Goal: Task Accomplishment & Management: Use online tool/utility

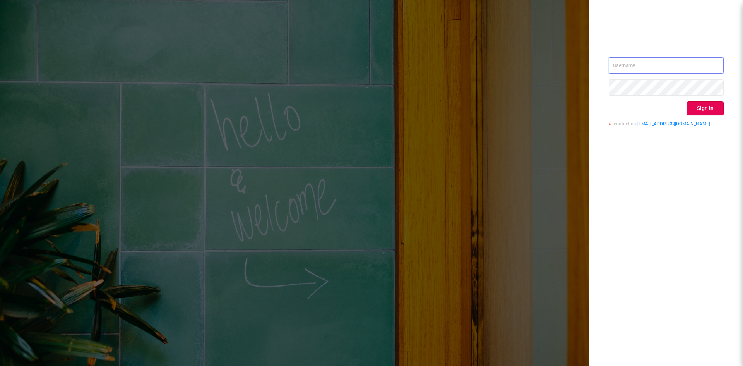
type input "[EMAIL_ADDRESS][DOMAIN_NAME]"
click at [704, 99] on div "[EMAIL_ADDRESS][DOMAIN_NAME] Sign in contact us [EMAIL_ADDRESS][DOMAIN_NAME]" at bounding box center [666, 94] width 115 height 75
click at [705, 108] on button "Sign in" at bounding box center [705, 108] width 37 height 14
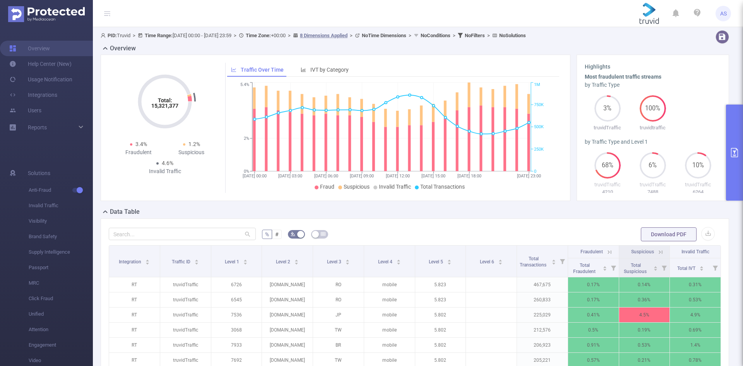
click at [740, 123] on button "primary" at bounding box center [734, 152] width 17 height 96
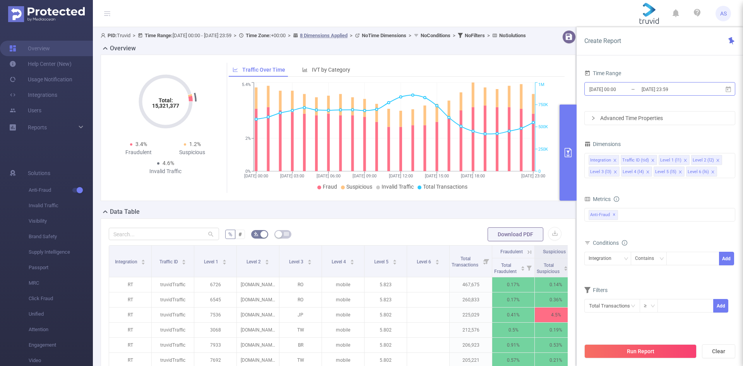
click at [673, 91] on input "[DATE] 23:59" at bounding box center [672, 89] width 63 height 10
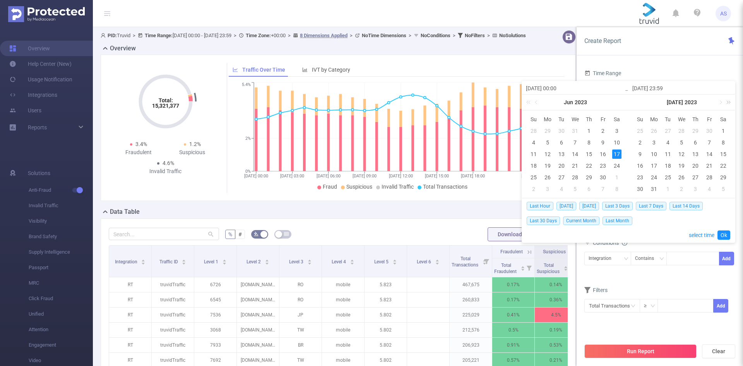
click at [727, 100] on link at bounding box center [727, 101] width 10 height 15
click at [728, 99] on link at bounding box center [727, 101] width 10 height 15
click at [623, 101] on link at bounding box center [621, 101] width 10 height 15
click at [719, 106] on link at bounding box center [720, 101] width 7 height 15
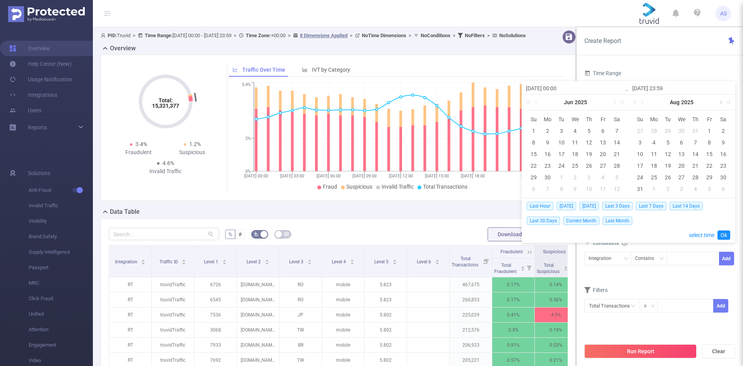
click at [719, 106] on link at bounding box center [720, 101] width 7 height 15
click at [640, 139] on div "5" at bounding box center [639, 142] width 9 height 9
click at [666, 154] on div "14" at bounding box center [667, 153] width 9 height 9
type input "[DATE] 00:00"
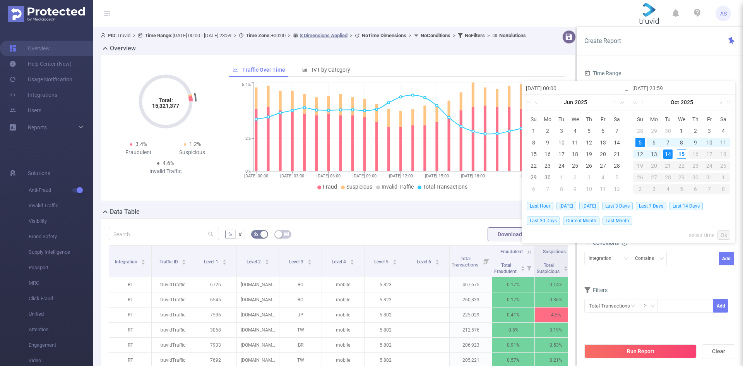
type input "[DATE] 23:59"
type input "[DATE] 00:00"
type input "[DATE] 23:59"
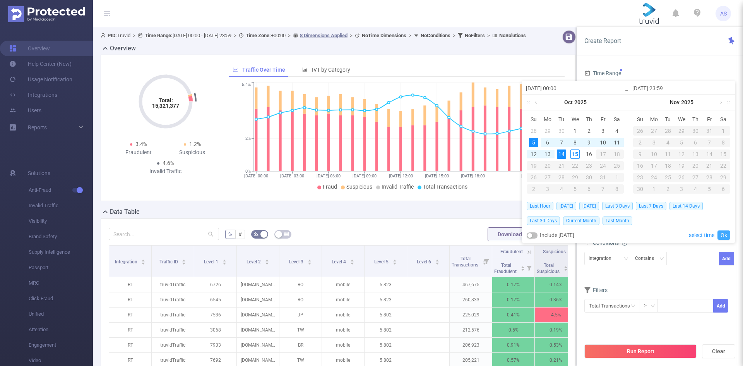
click at [720, 235] on link "Ok" at bounding box center [723, 234] width 13 height 9
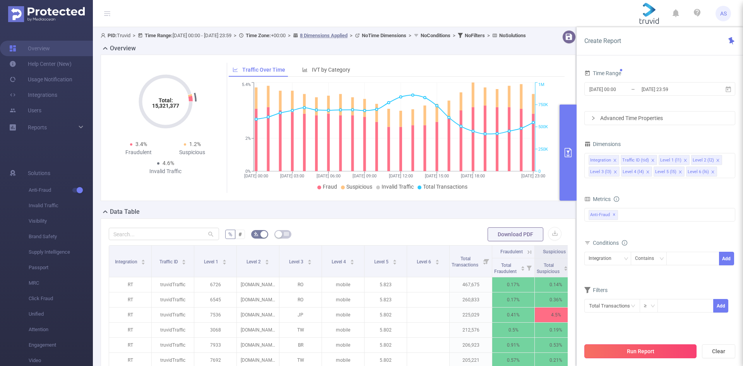
click at [664, 351] on button "Run Report" at bounding box center [640, 351] width 112 height 14
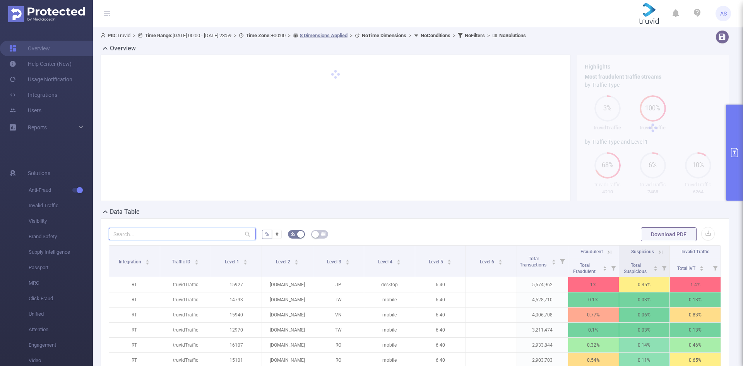
click at [171, 231] on input "text" at bounding box center [182, 234] width 147 height 12
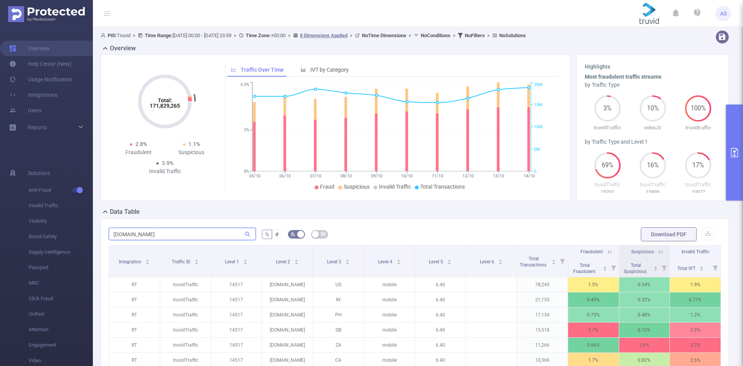
type input "[DOMAIN_NAME]"
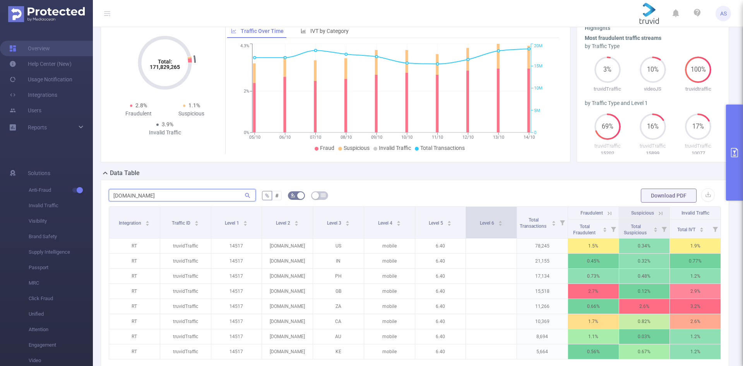
scroll to position [116, 0]
